Goal: Task Accomplishment & Management: Complete application form

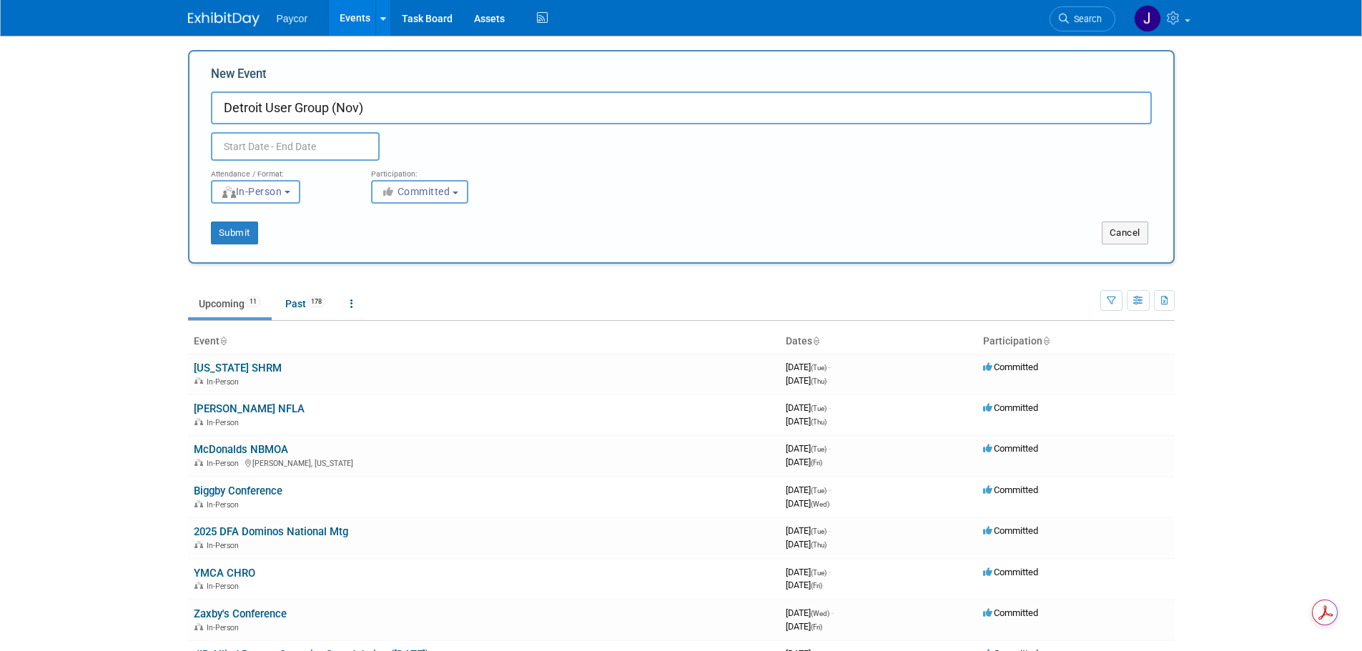
type input "Detroit User Group (Nov)"
click at [275, 143] on input "text" at bounding box center [295, 146] width 169 height 29
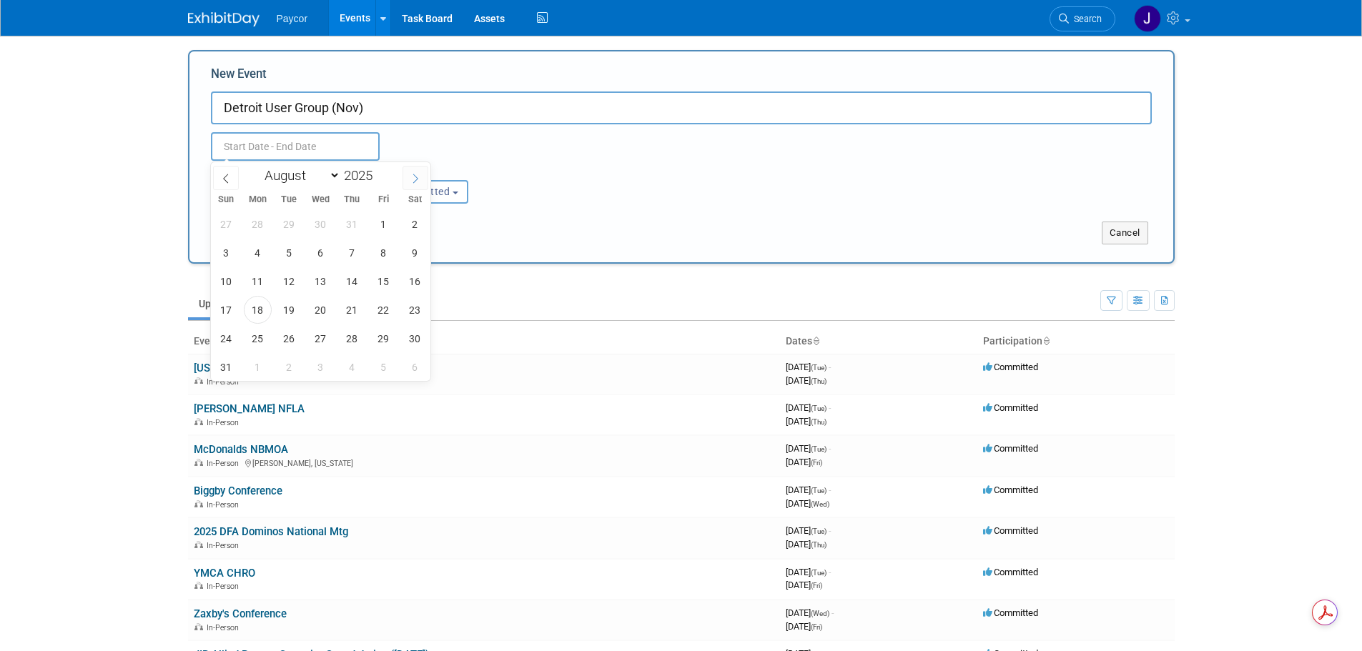
click at [413, 174] on icon at bounding box center [415, 179] width 10 height 10
select select "10"
click at [296, 310] on span "18" at bounding box center [289, 310] width 28 height 28
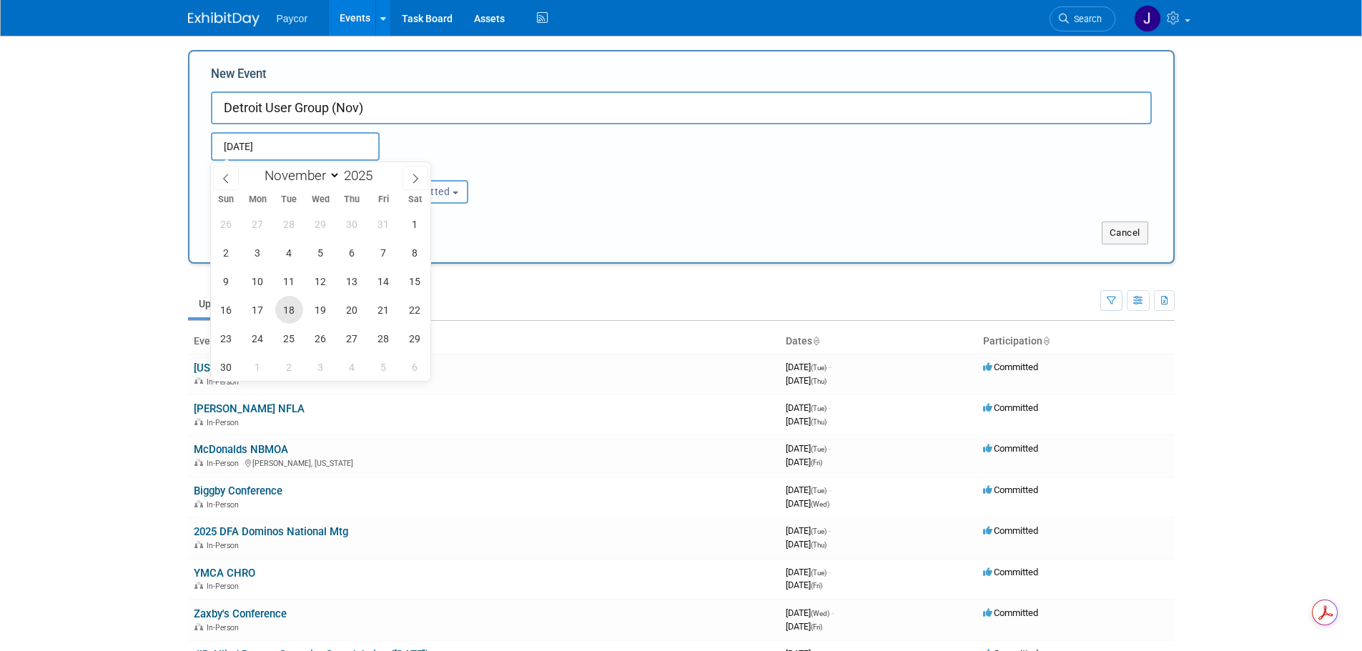
type input "[DATE] to [DATE]"
click at [508, 194] on div "<i class="fas fa-thumbs-up" style="color: #a5a5a5; padding-right: 2px; min-widt…" at bounding box center [440, 192] width 139 height 24
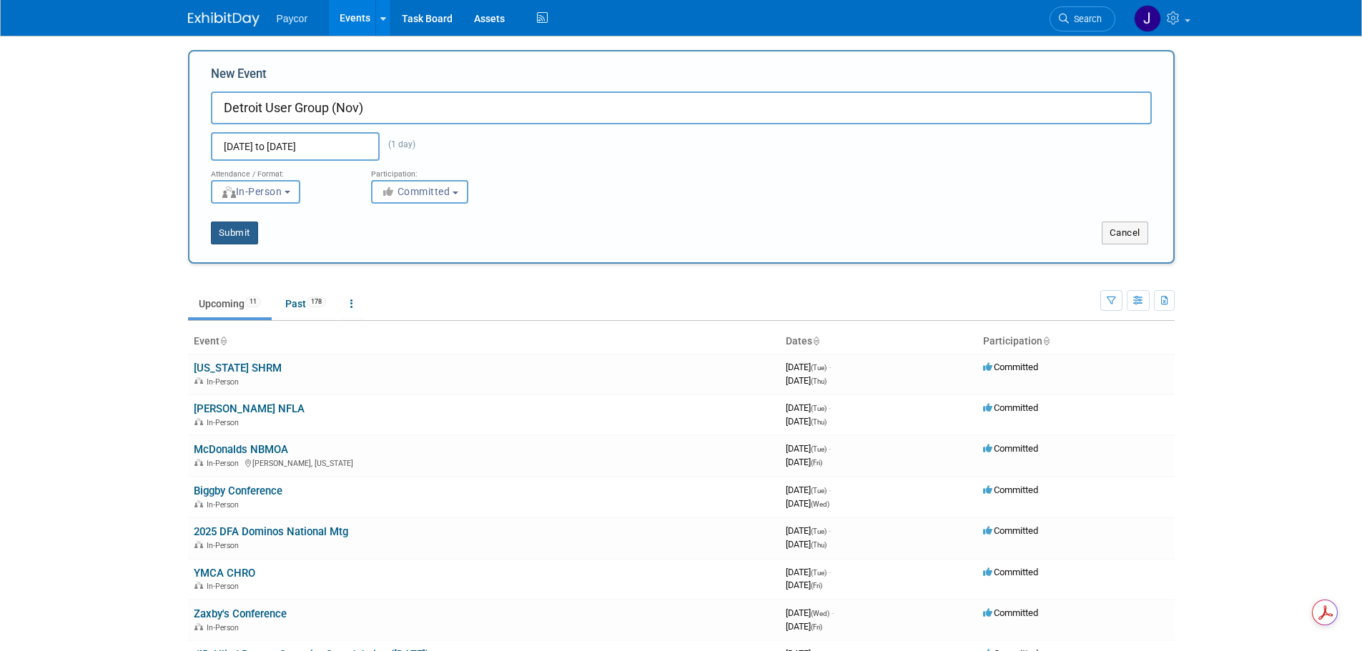
click at [243, 229] on button "Submit" at bounding box center [234, 233] width 47 height 23
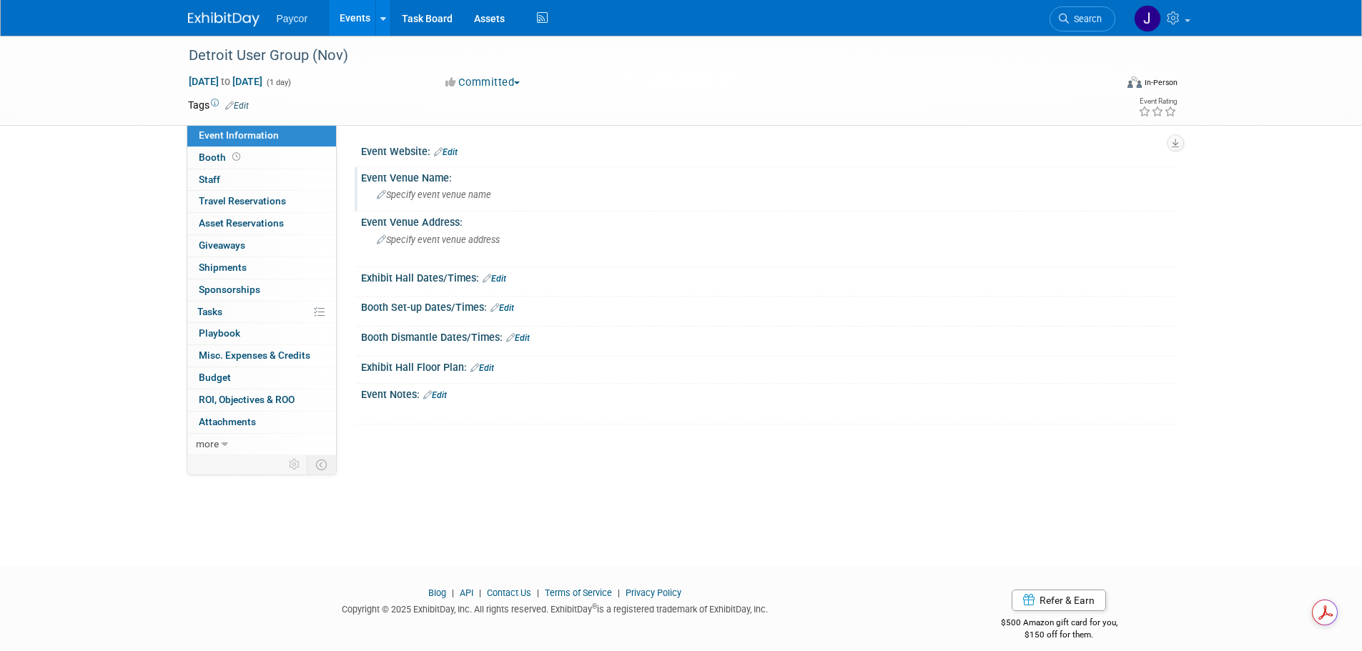
click at [445, 197] on span "Specify event venue name" at bounding box center [434, 194] width 114 height 11
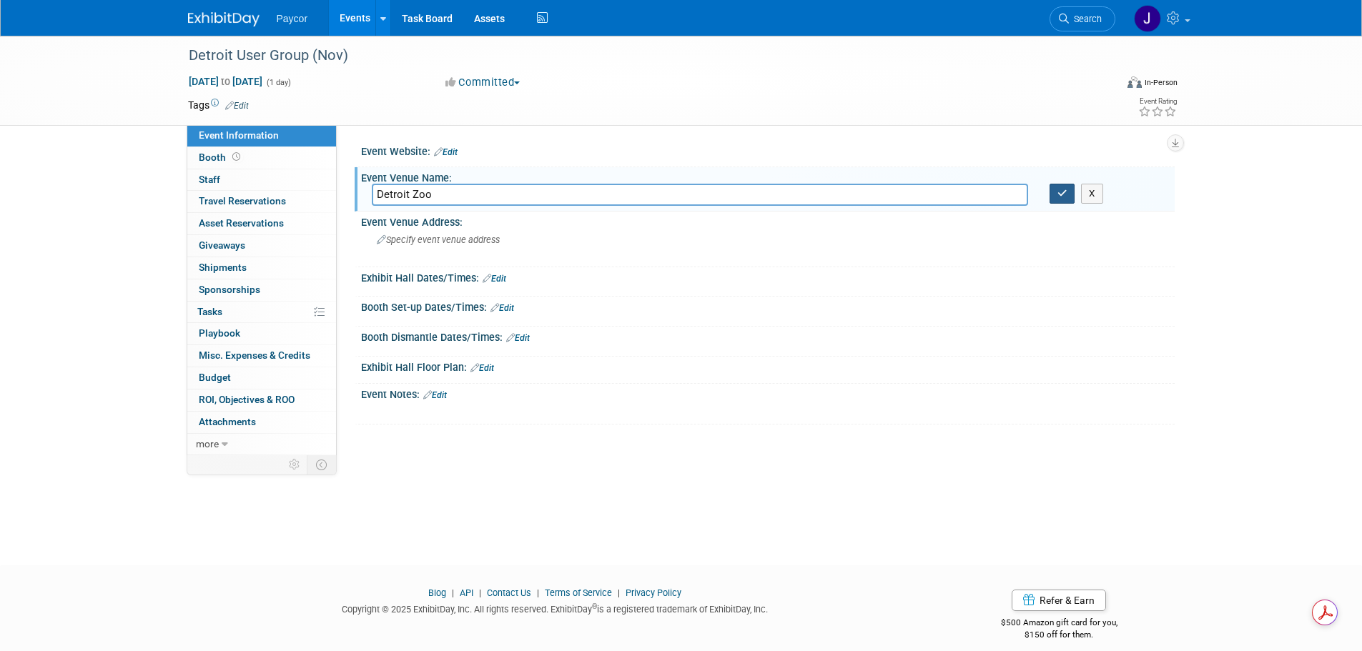
type input "Detroit Zoo"
click at [1054, 189] on button "button" at bounding box center [1062, 194] width 26 height 20
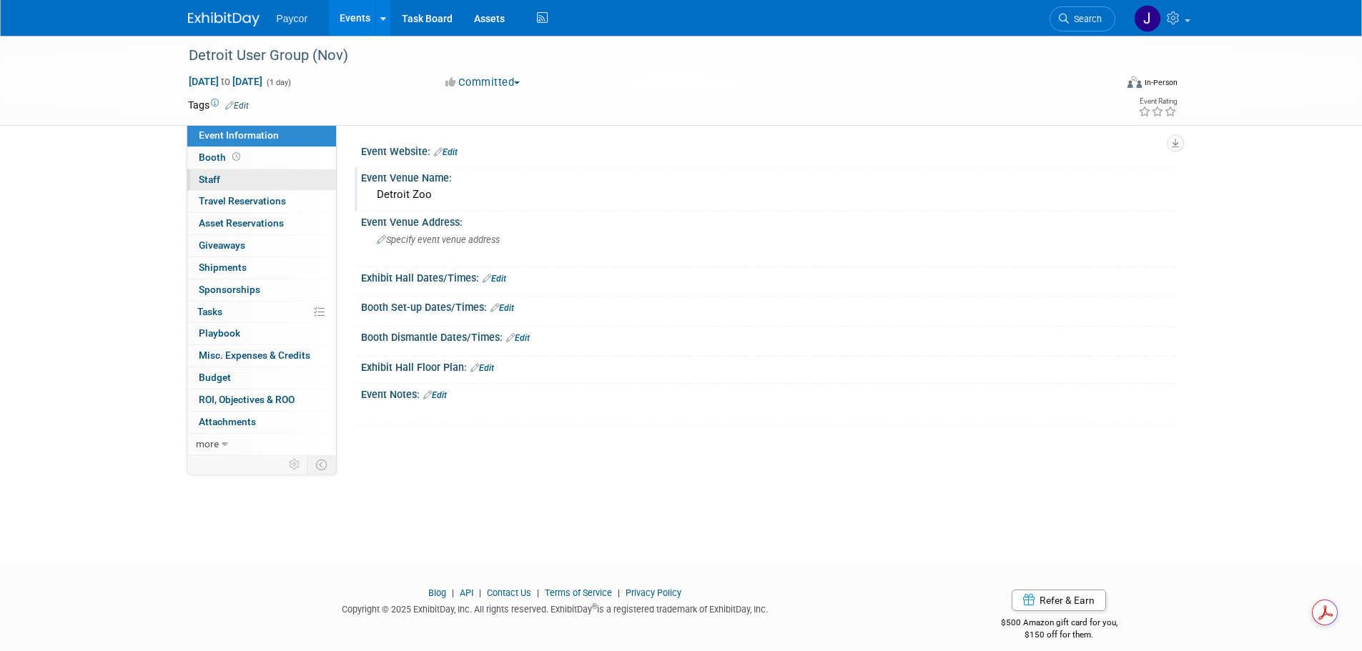
click at [267, 178] on link "0 Staff 0" at bounding box center [261, 179] width 149 height 21
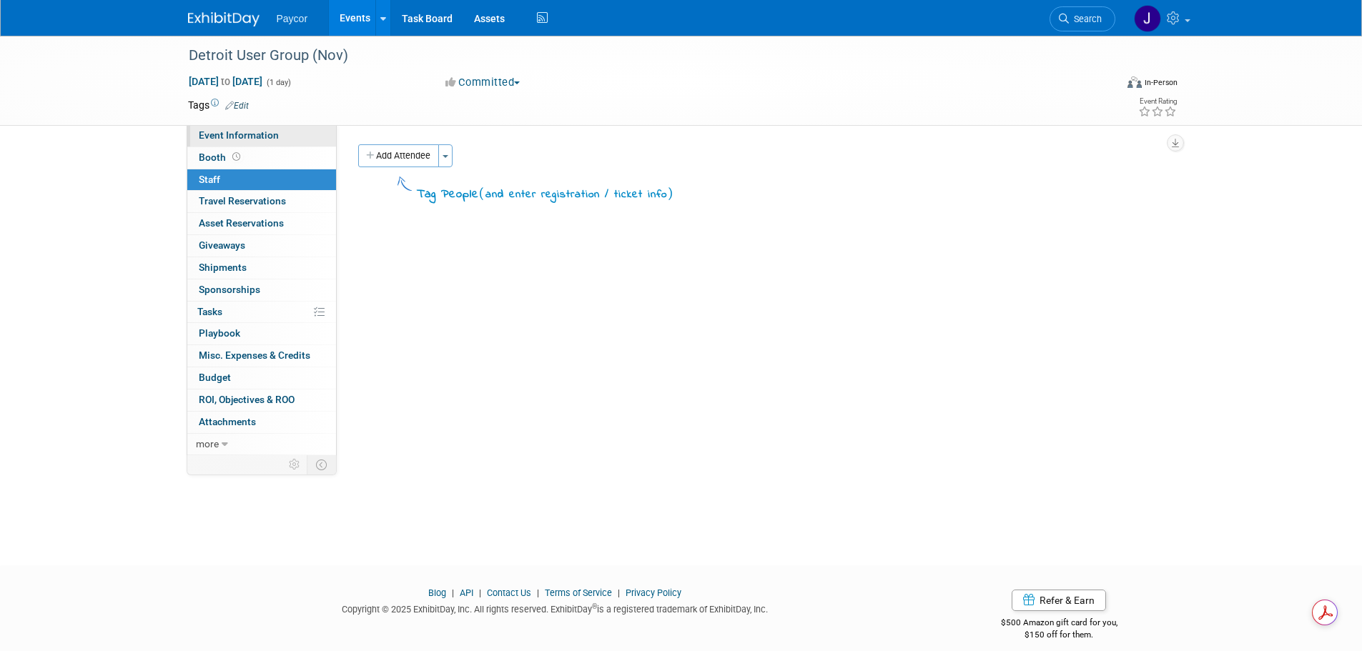
click at [265, 136] on span "Event Information" at bounding box center [239, 134] width 80 height 11
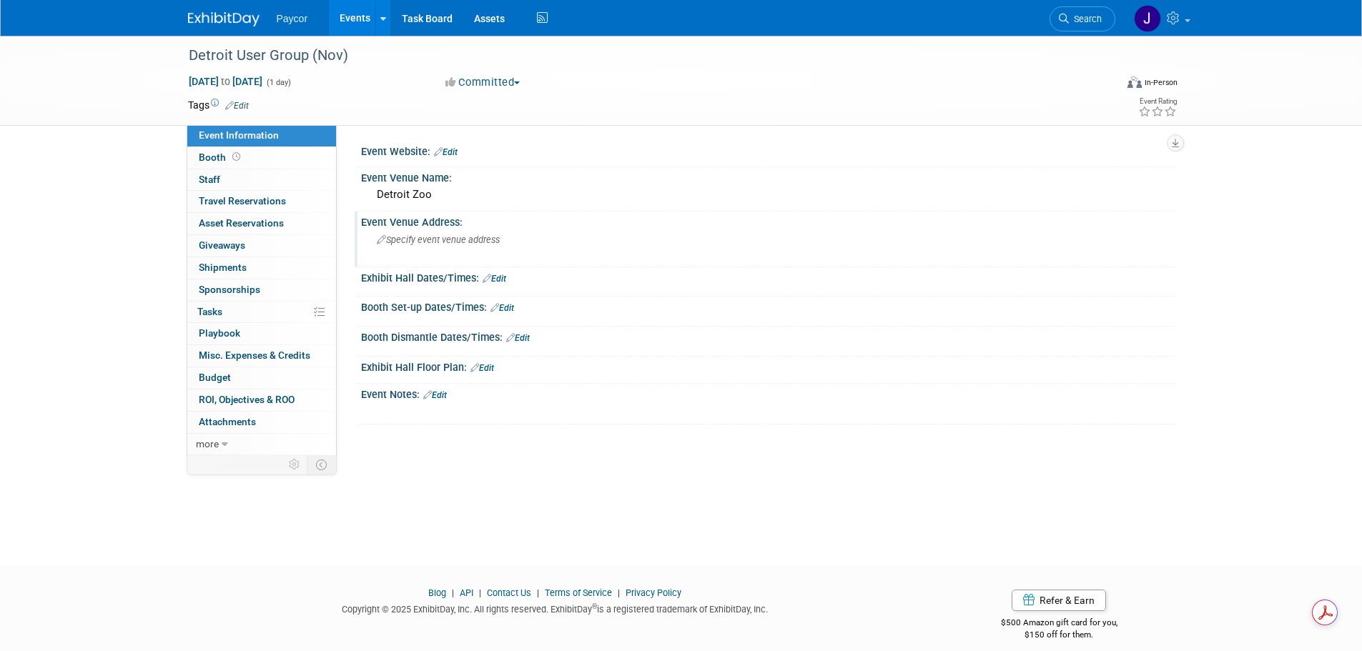
click at [443, 240] on span "Specify event venue address" at bounding box center [438, 239] width 123 height 11
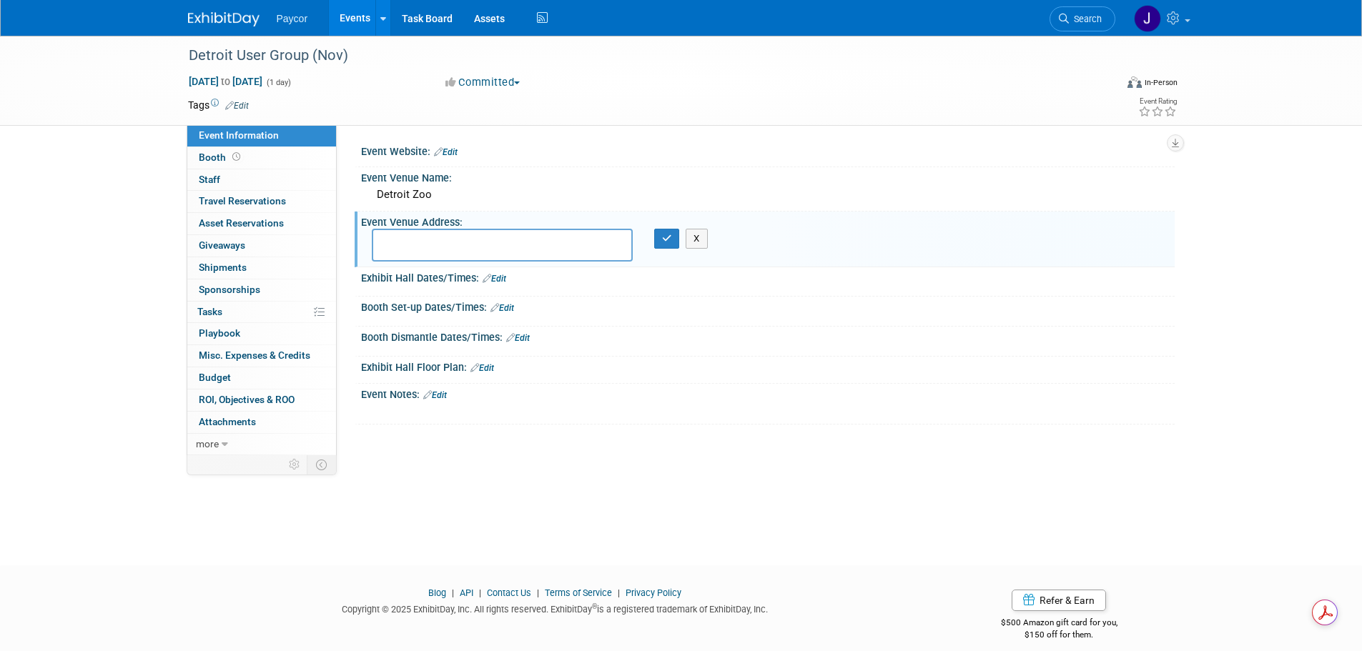
click at [447, 150] on link "Edit" at bounding box center [446, 152] width 24 height 10
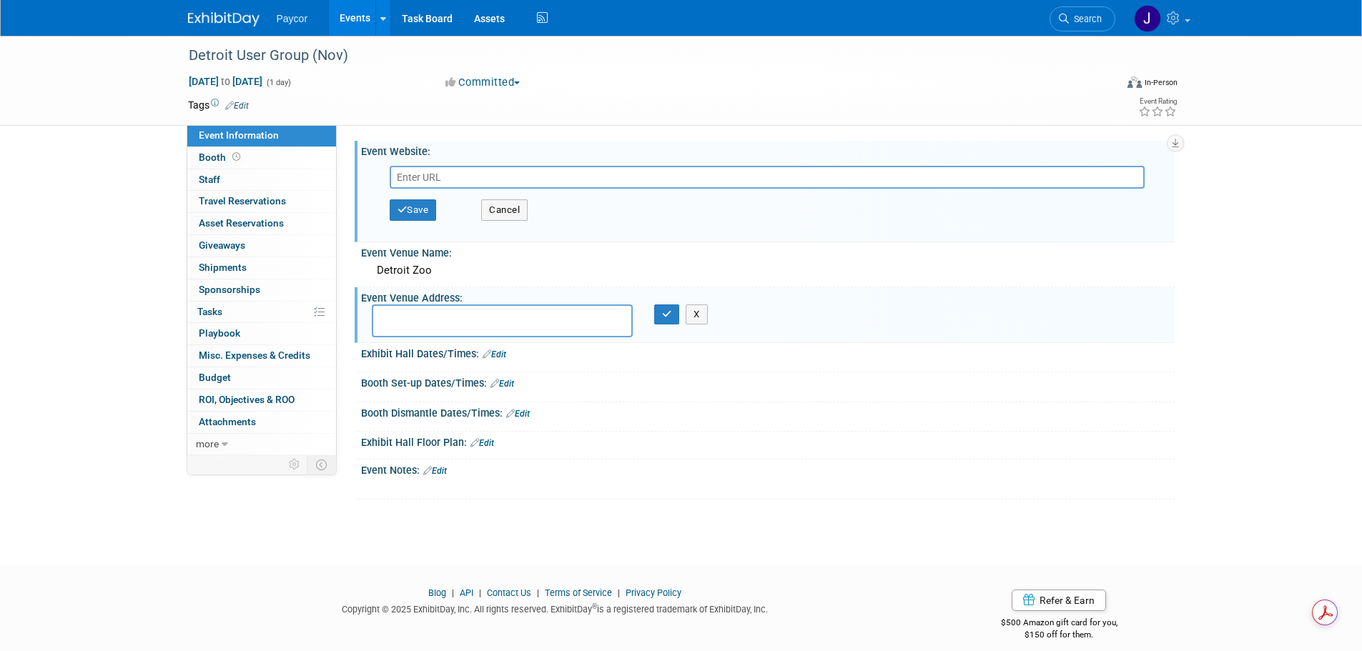
click at [407, 315] on textarea at bounding box center [502, 321] width 261 height 33
click at [439, 471] on link "Edit" at bounding box center [435, 471] width 24 height 10
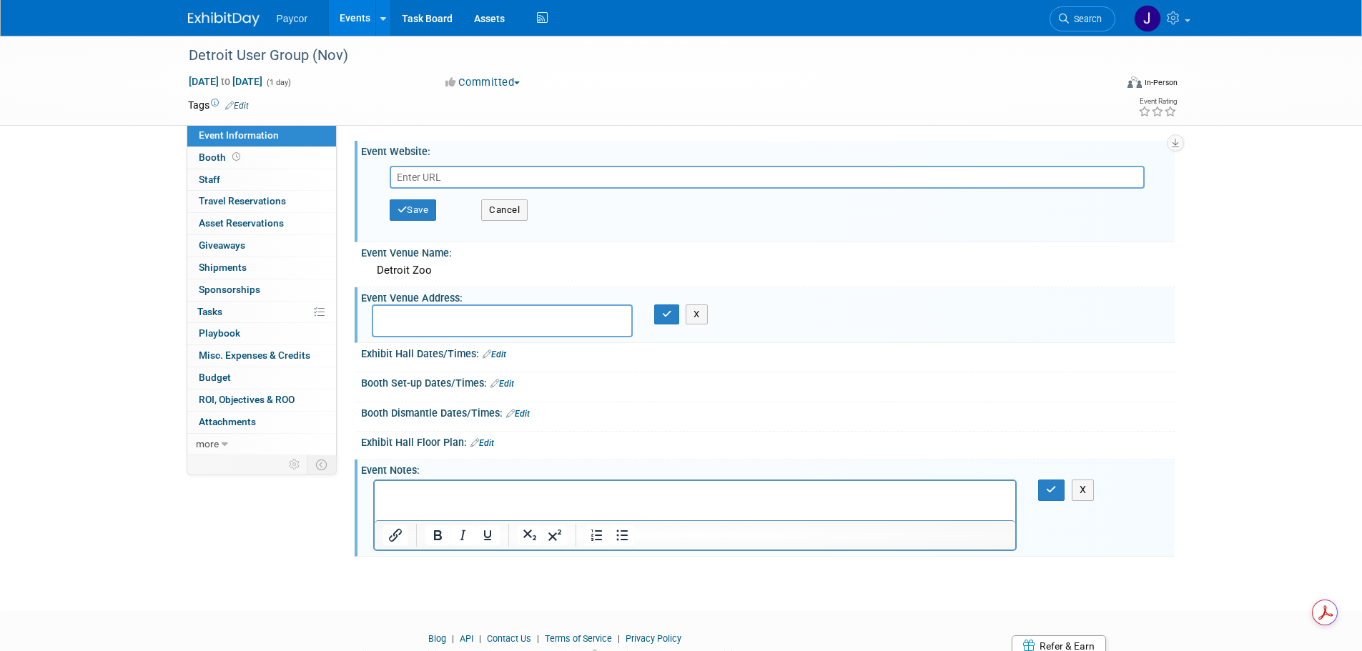
click at [423, 500] on p "Rich Text Area. Press ALT-0 for help." at bounding box center [694, 494] width 625 height 14
click at [1052, 490] on icon "button" at bounding box center [1051, 490] width 11 height 10
